Goal: Task Accomplishment & Management: Use online tool/utility

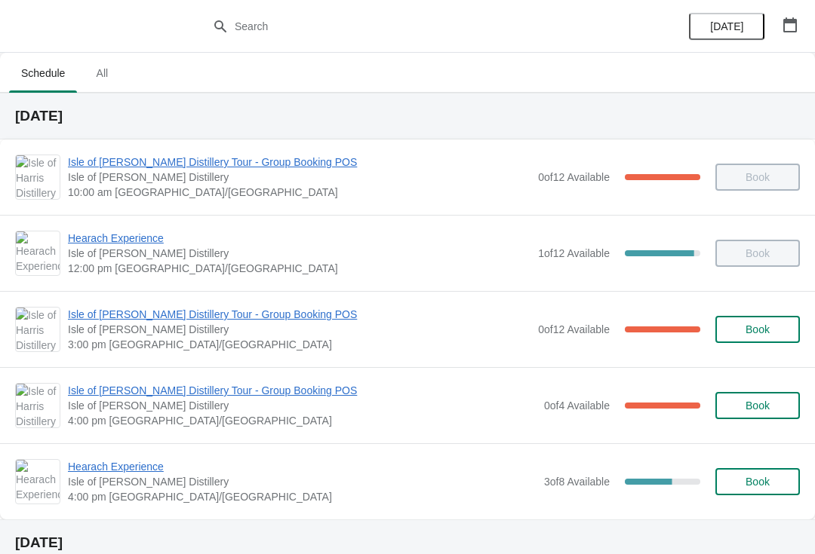
click at [150, 388] on span "Isle of [PERSON_NAME] Distillery Tour - Group Booking POS" at bounding box center [302, 390] width 468 height 15
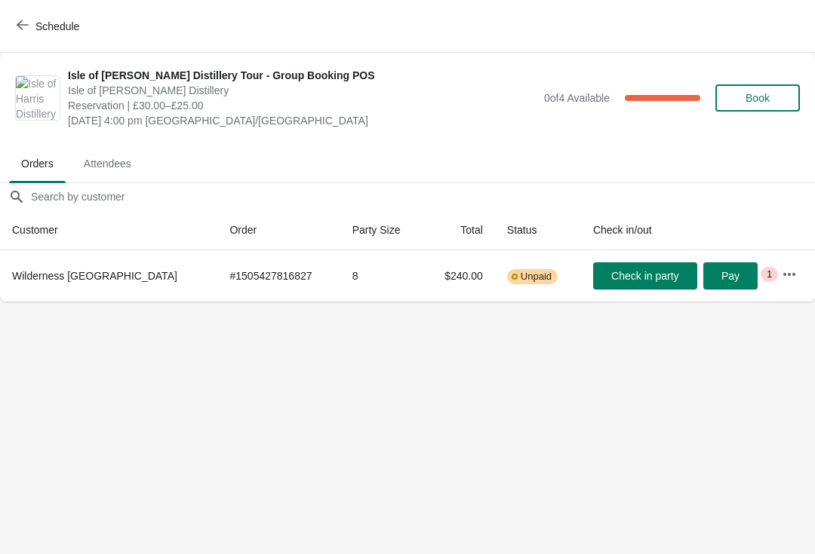
click at [29, 24] on span "Schedule" at bounding box center [50, 26] width 60 height 14
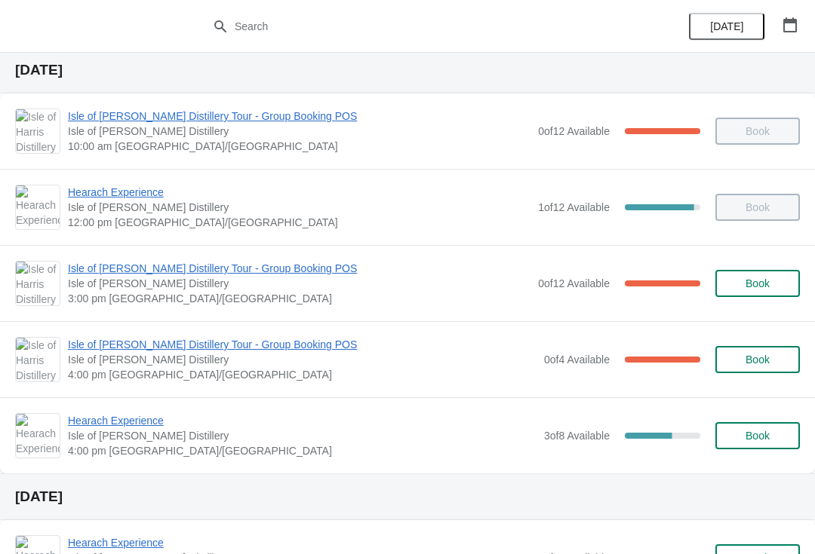
scroll to position [49, 0]
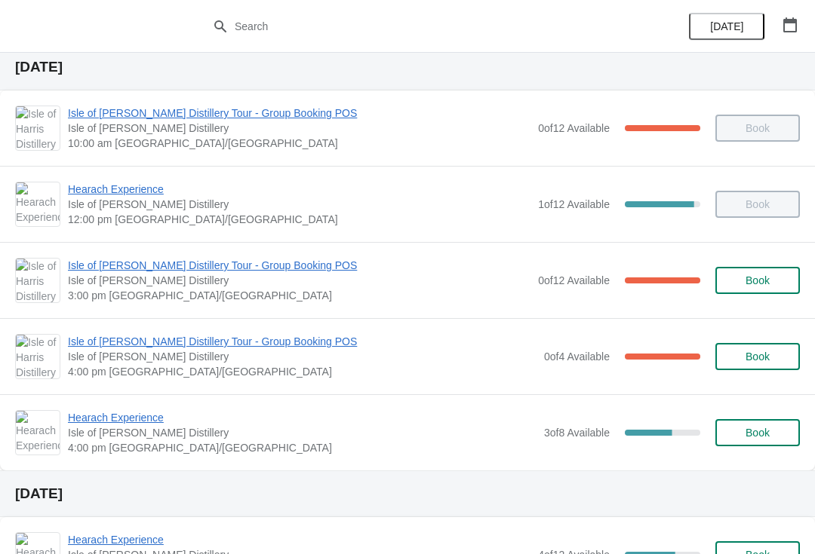
click at [128, 422] on span "Hearach Experience" at bounding box center [302, 417] width 468 height 15
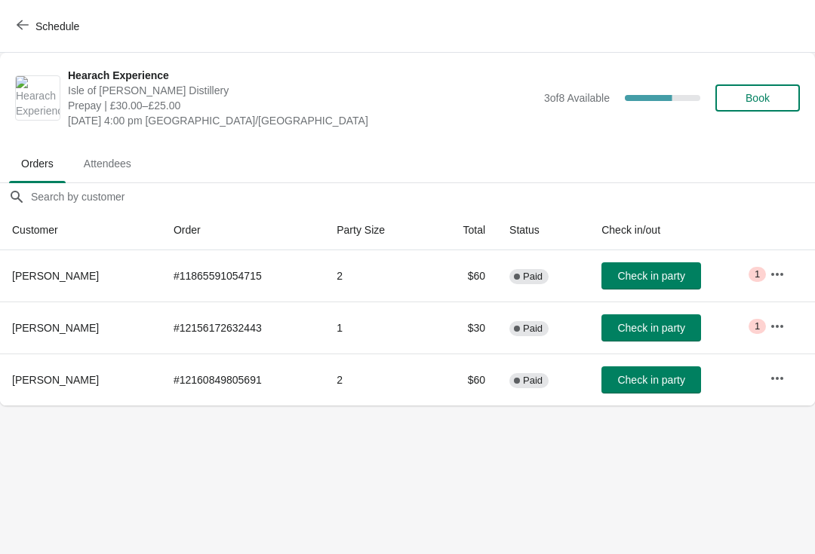
click at [670, 331] on span "Check in party" at bounding box center [650, 328] width 67 height 12
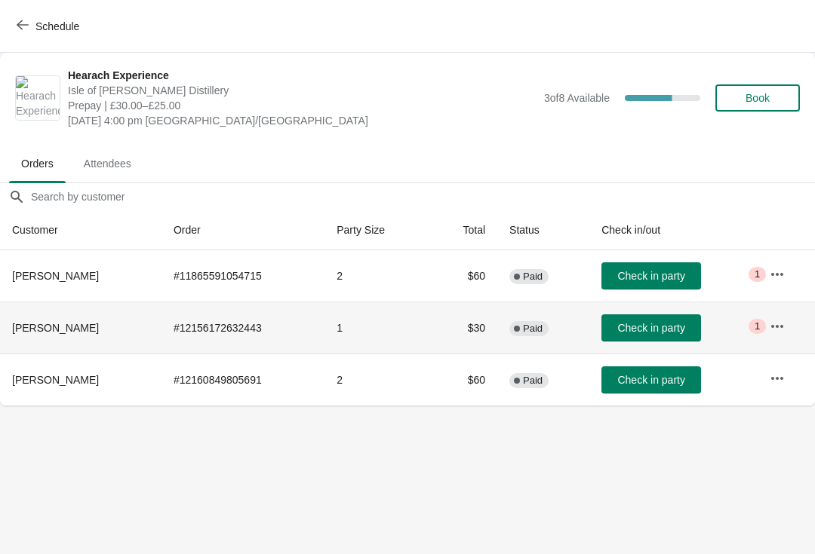
click at [662, 327] on span "Check in party" at bounding box center [650, 328] width 67 height 12
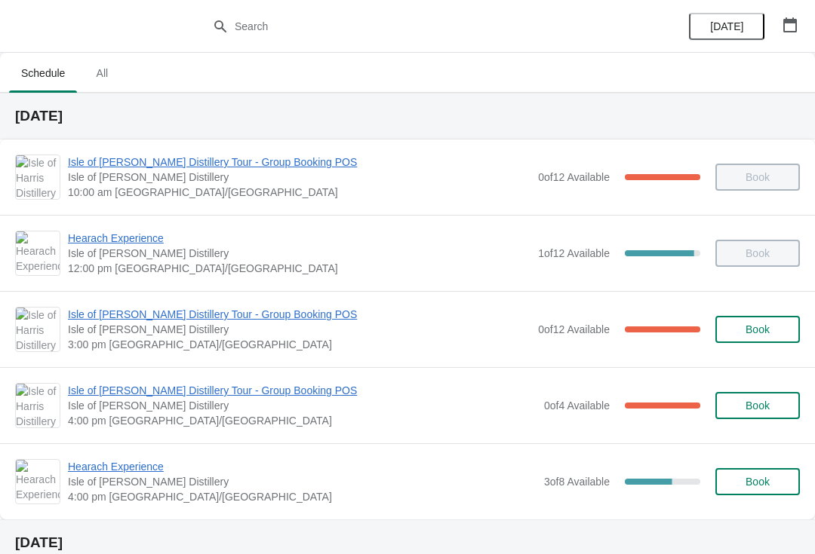
scroll to position [55, 0]
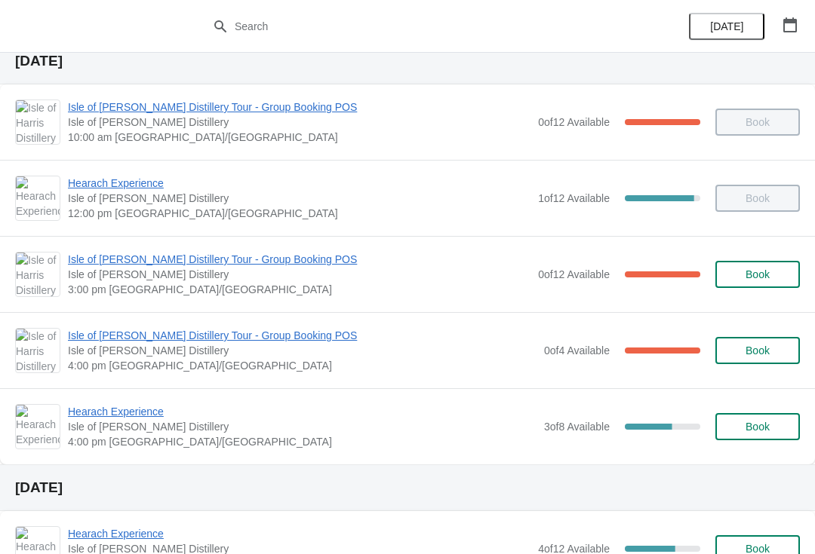
click at [146, 428] on span "Isle of [PERSON_NAME] Distillery" at bounding box center [302, 426] width 468 height 15
click at [137, 413] on span "Hearach Experience" at bounding box center [302, 411] width 468 height 15
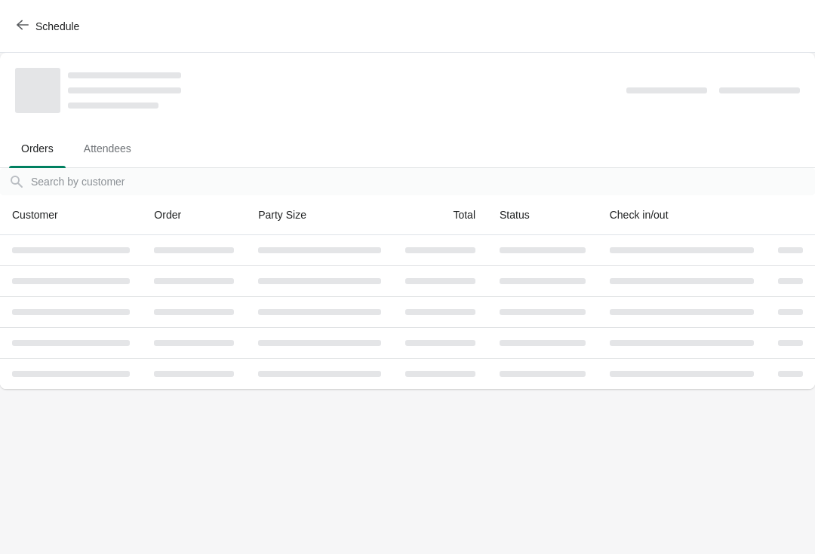
scroll to position [0, 0]
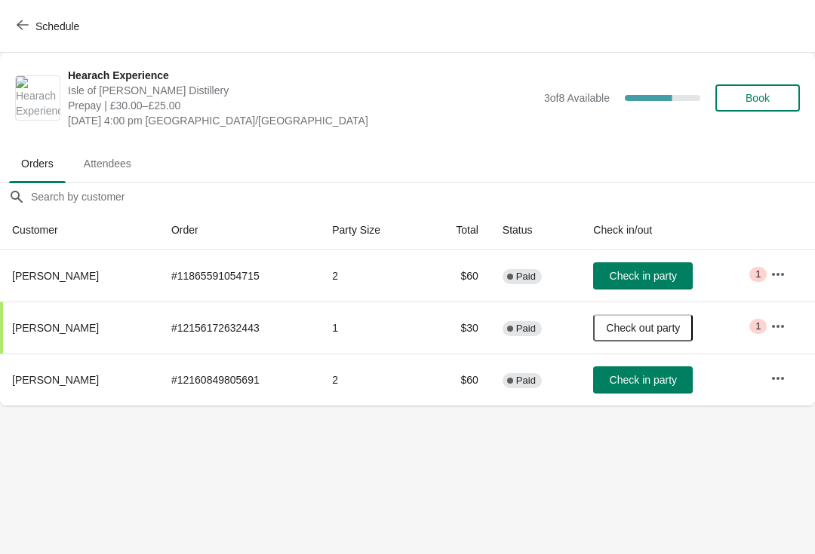
click at [677, 269] on button "Check in party" at bounding box center [643, 275] width 100 height 27
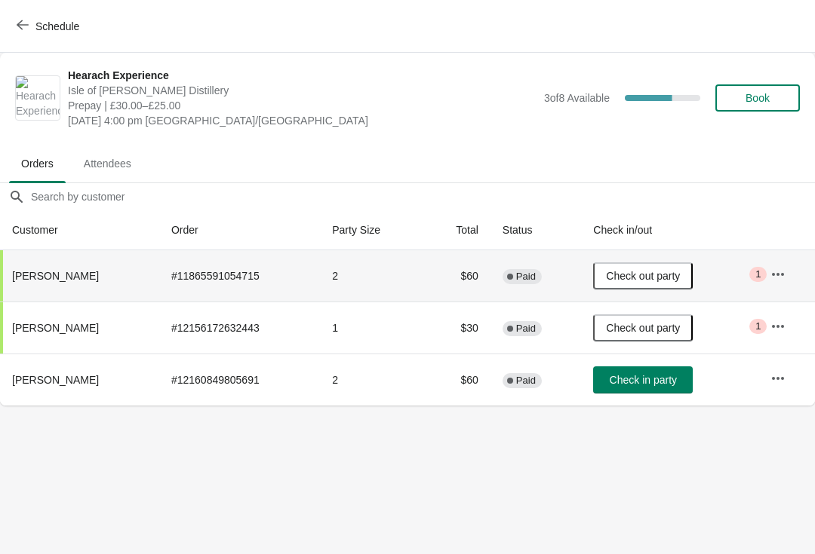
click at [19, 29] on icon "button" at bounding box center [23, 25] width 12 height 12
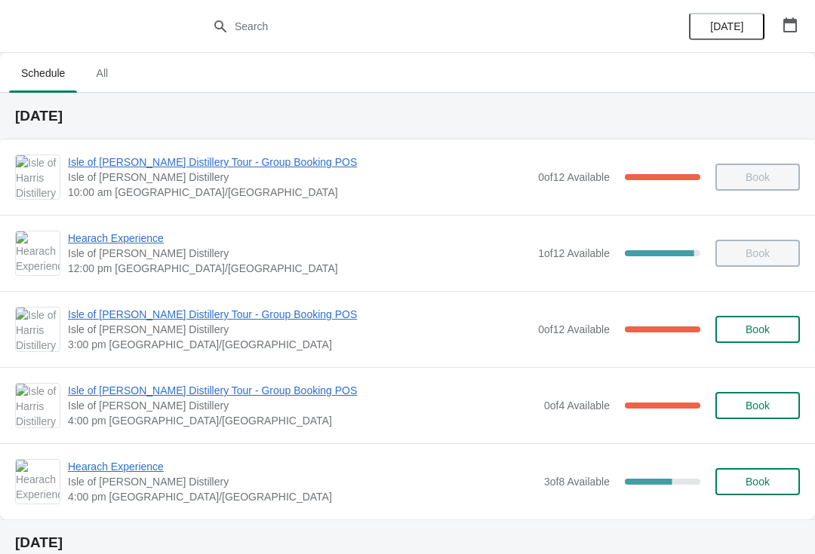
click at [249, 393] on span "Isle of [PERSON_NAME] Distillery Tour - Group Booking POS" at bounding box center [302, 390] width 468 height 15
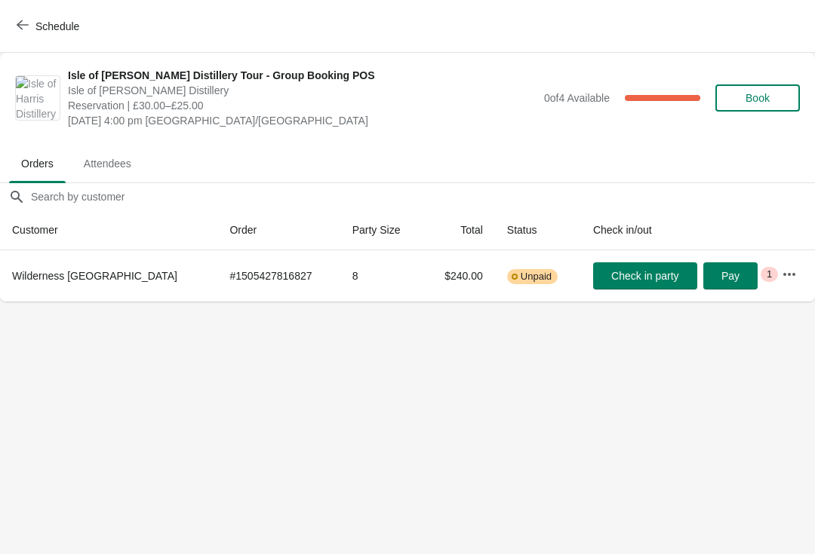
click at [638, 280] on span "Check in party" at bounding box center [644, 276] width 67 height 12
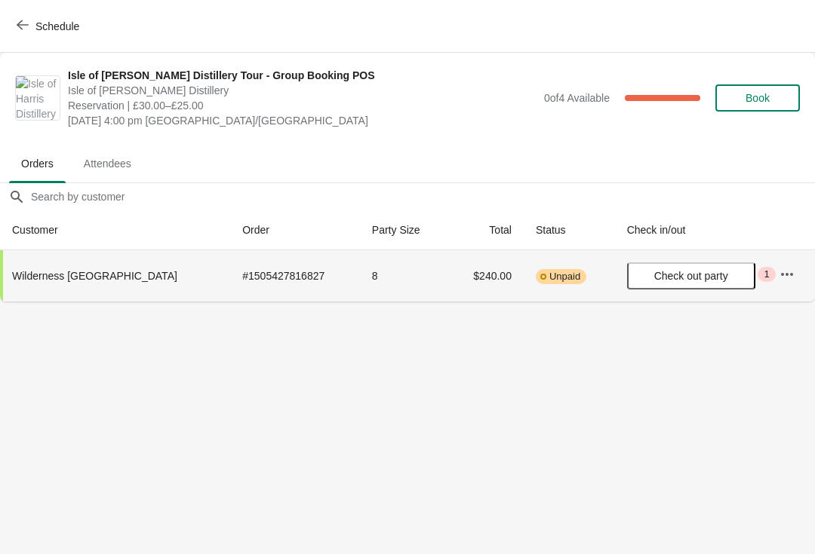
click at [27, 19] on icon "button" at bounding box center [23, 25] width 12 height 12
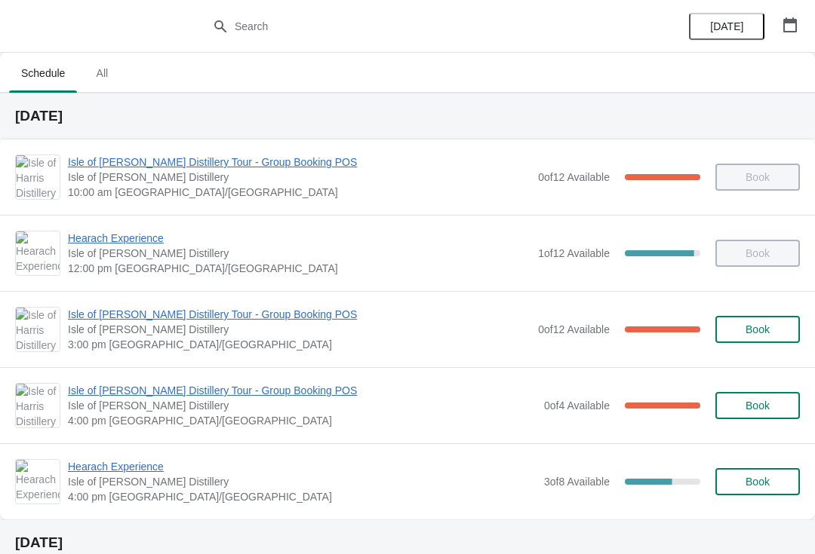
click at [121, 465] on span "Hearach Experience" at bounding box center [302, 466] width 468 height 15
